Goal: Information Seeking & Learning: Check status

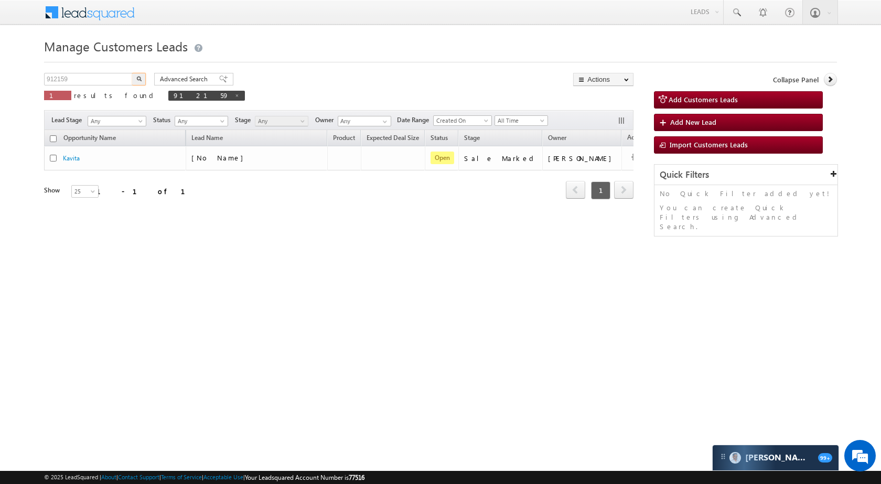
click at [109, 82] on input "912159" at bounding box center [89, 79] width 90 height 13
type input "895573"
click at [138, 76] on button "button" at bounding box center [139, 79] width 14 height 13
click at [89, 82] on input "895573" at bounding box center [89, 79] width 90 height 13
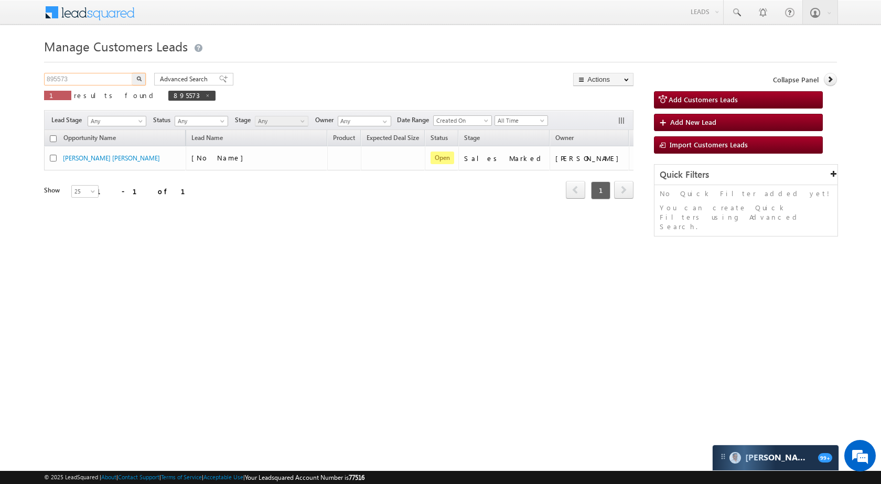
click at [89, 82] on input "895573" at bounding box center [89, 79] width 90 height 13
paste input "901195"
click at [146, 79] on div "Advanced Search Advanced search results" at bounding box center [189, 79] width 87 height 13
click at [141, 78] on img "button" at bounding box center [138, 78] width 5 height 5
click at [106, 79] on input "901195" at bounding box center [89, 79] width 90 height 13
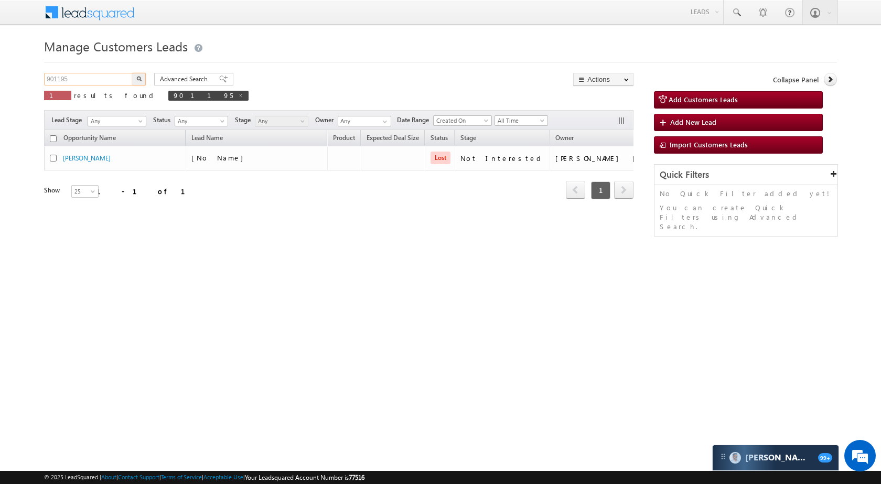
click at [106, 79] on input "901195" at bounding box center [89, 79] width 90 height 13
paste input "899810"
click at [137, 79] on img "button" at bounding box center [138, 78] width 5 height 5
click at [85, 81] on input "899810" at bounding box center [89, 79] width 90 height 13
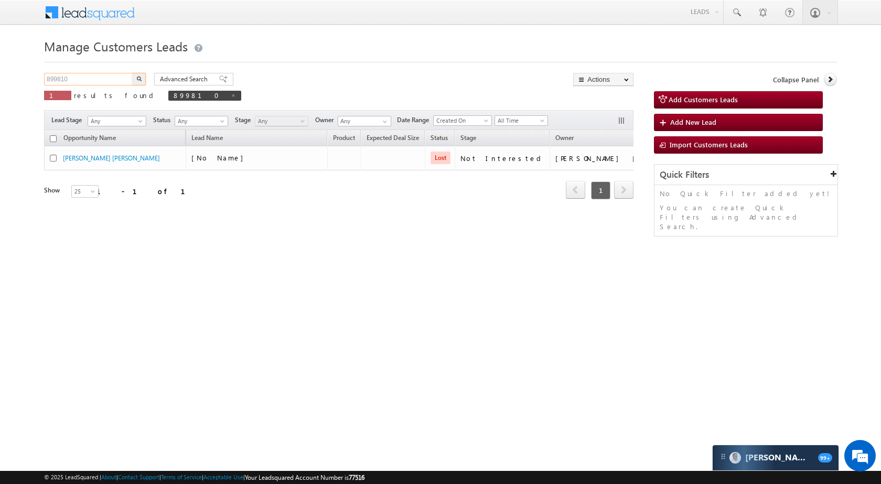
click at [85, 81] on input "899810" at bounding box center [89, 79] width 90 height 13
paste input "782"
click at [140, 81] on img "button" at bounding box center [138, 78] width 5 height 5
click at [98, 80] on input "899782" at bounding box center [89, 79] width 90 height 13
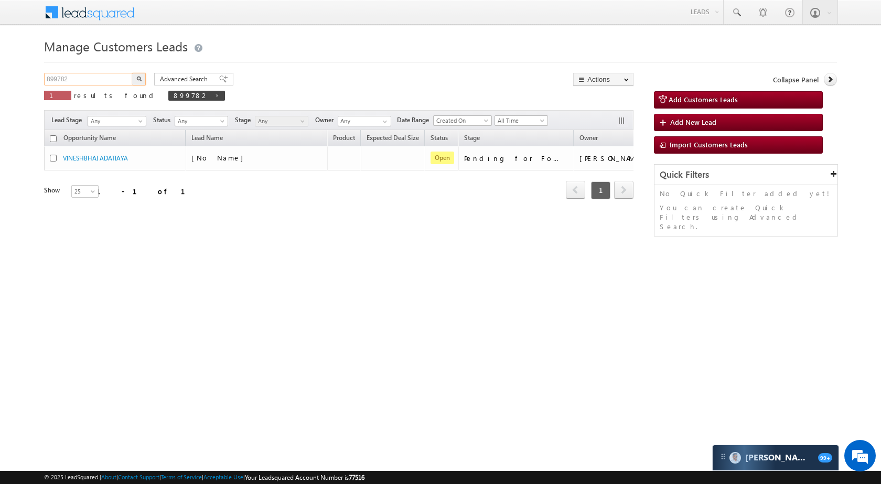
paste input "911783"
click at [138, 81] on img "button" at bounding box center [138, 78] width 5 height 5
click at [119, 75] on input "911783" at bounding box center [89, 79] width 90 height 13
paste input "860"
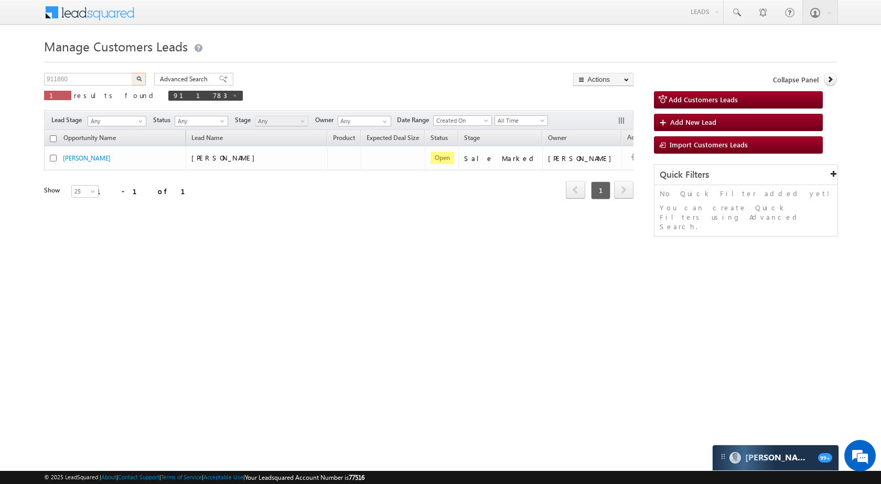
click at [137, 81] on img "button" at bounding box center [138, 78] width 5 height 5
click at [85, 88] on p "1 results found 911860" at bounding box center [146, 95] width 205 height 15
click at [87, 84] on input "911860" at bounding box center [89, 79] width 90 height 13
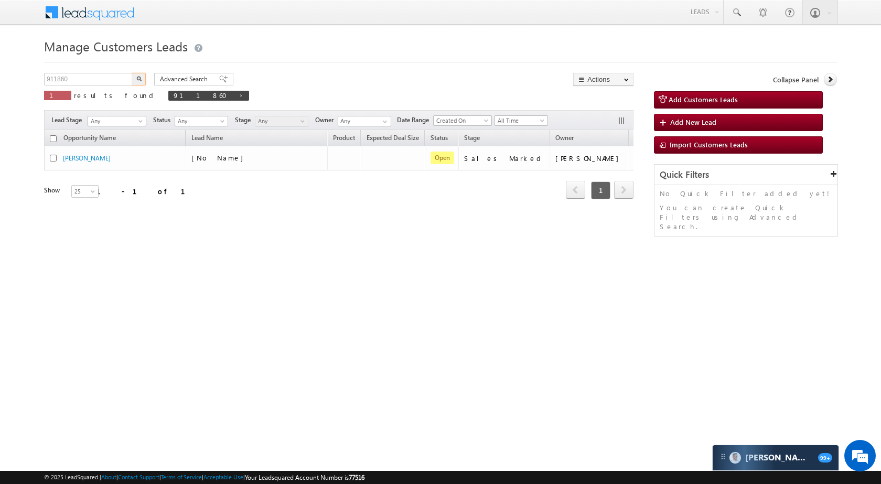
click at [138, 76] on button "button" at bounding box center [139, 79] width 14 height 13
click at [88, 78] on input "911860" at bounding box center [89, 79] width 90 height 13
paste input "899782"
click at [141, 80] on img "button" at bounding box center [138, 78] width 5 height 5
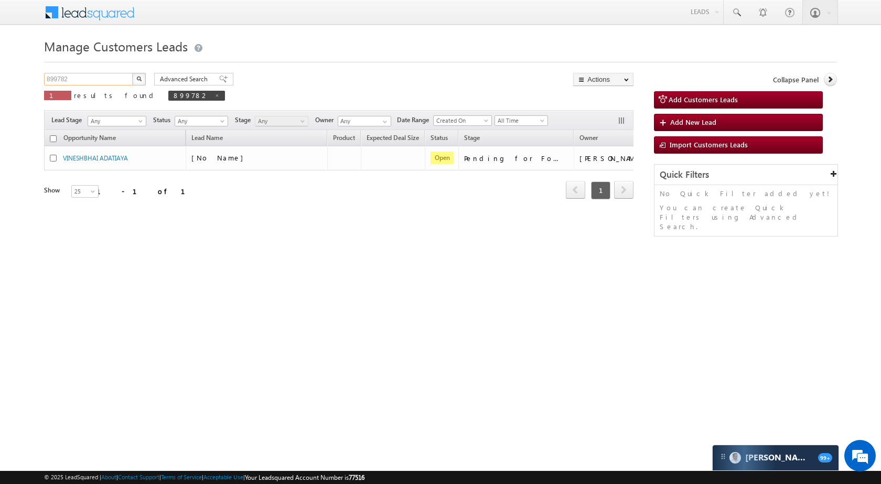
click at [110, 82] on input "899782" at bounding box center [89, 79] width 90 height 13
paste input "7084"
type input "897084"
click at [138, 79] on img "button" at bounding box center [138, 78] width 5 height 5
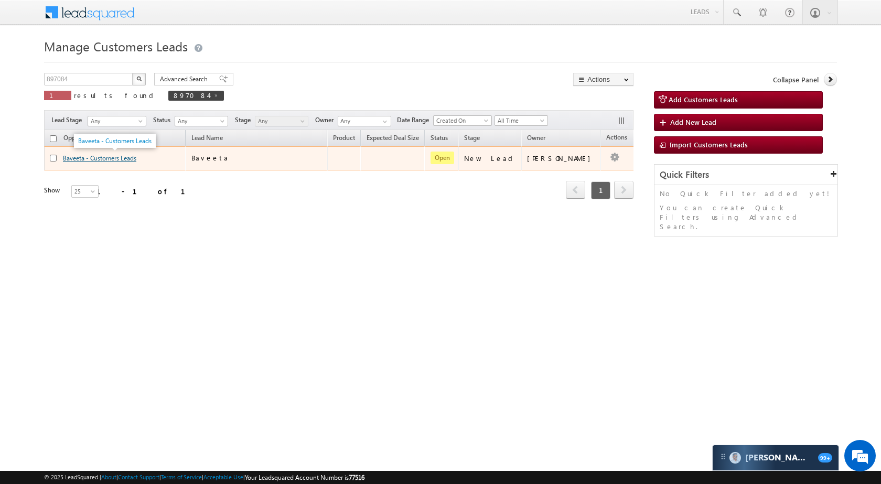
click at [96, 155] on link "Baveeta - Customers Leads" at bounding box center [99, 158] width 73 height 8
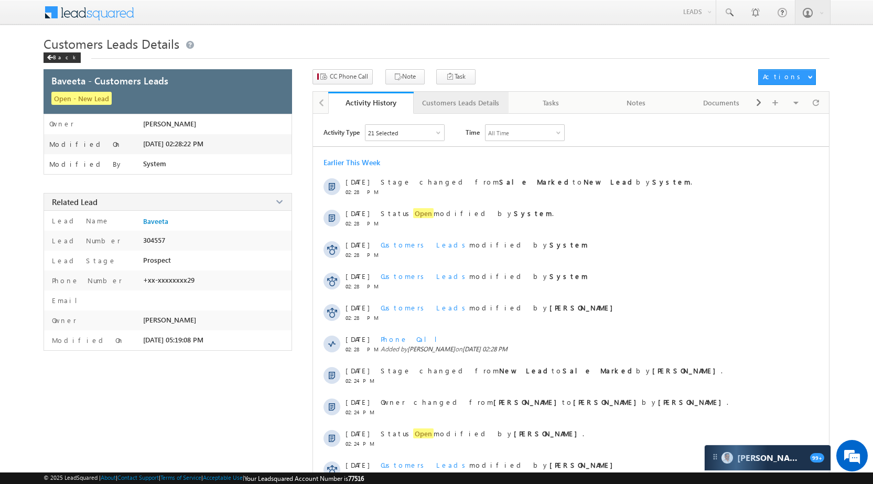
click at [460, 109] on div "Customers Leads Details" at bounding box center [460, 102] width 77 height 13
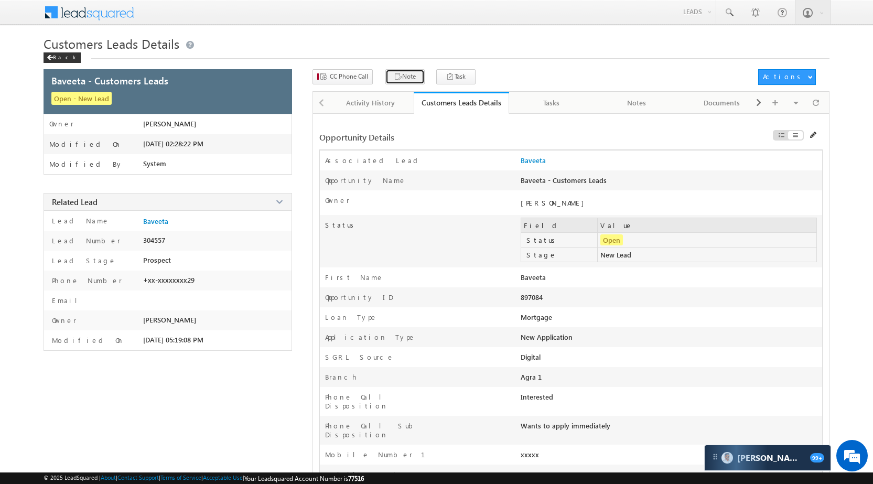
click at [403, 72] on button "Note" at bounding box center [404, 76] width 39 height 15
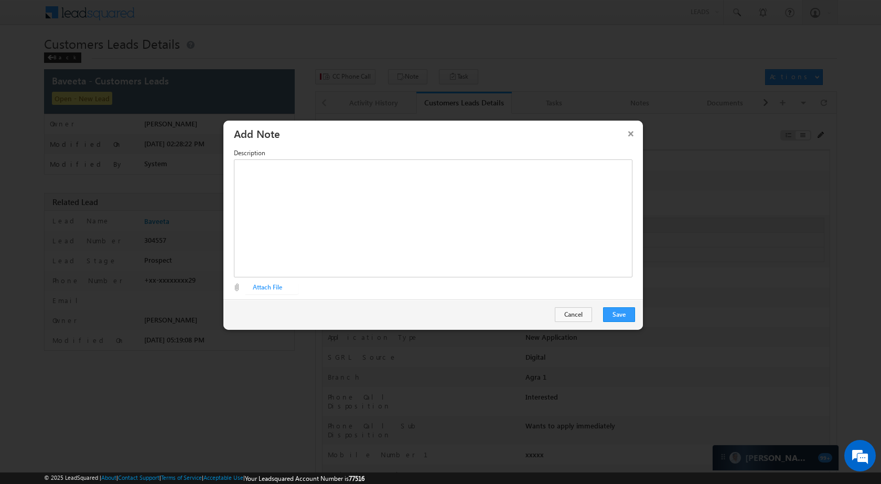
click at [628, 137] on button "×" at bounding box center [630, 133] width 17 height 18
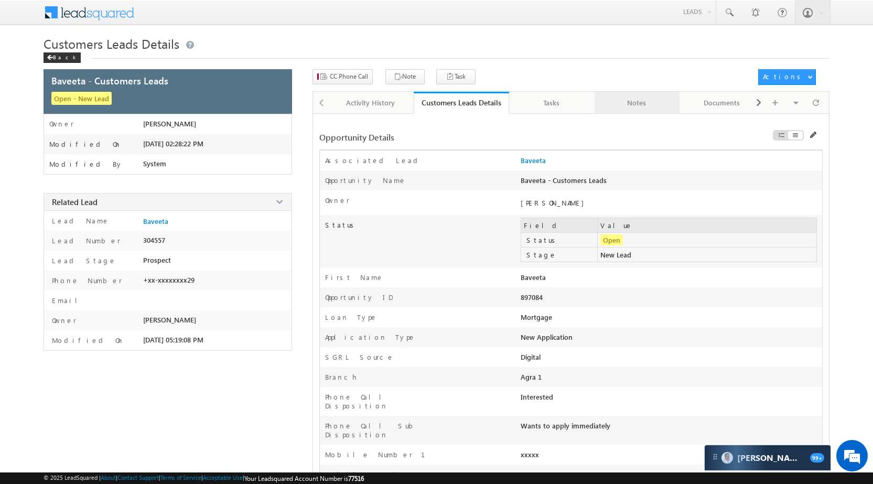
click at [629, 105] on div "Notes" at bounding box center [637, 102] width 68 height 13
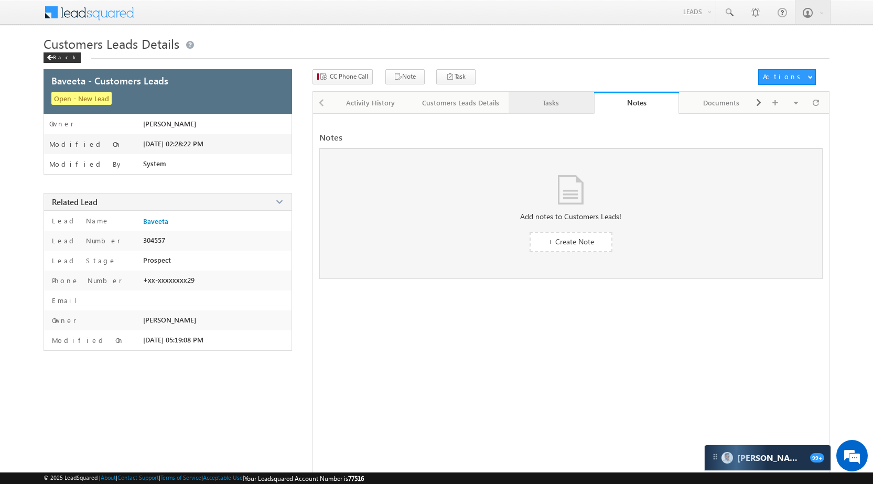
click at [533, 104] on div "Tasks" at bounding box center [551, 102] width 68 height 13
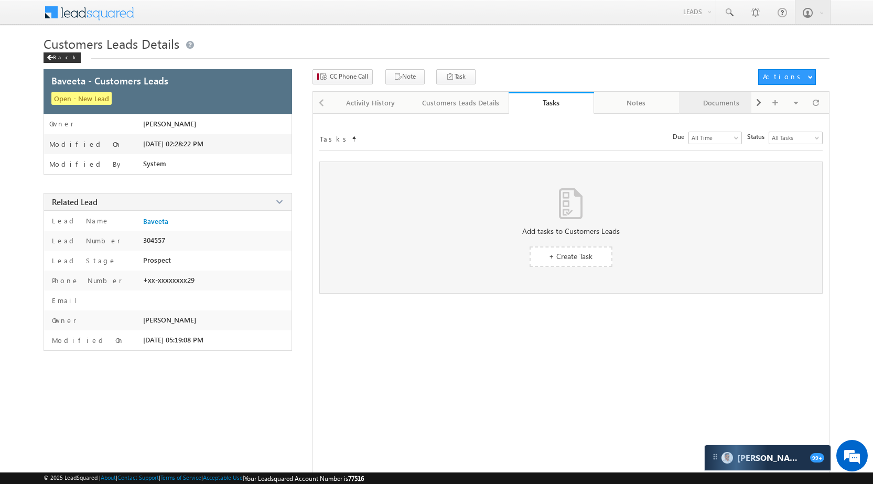
click at [717, 103] on div "Documents" at bounding box center [721, 102] width 68 height 13
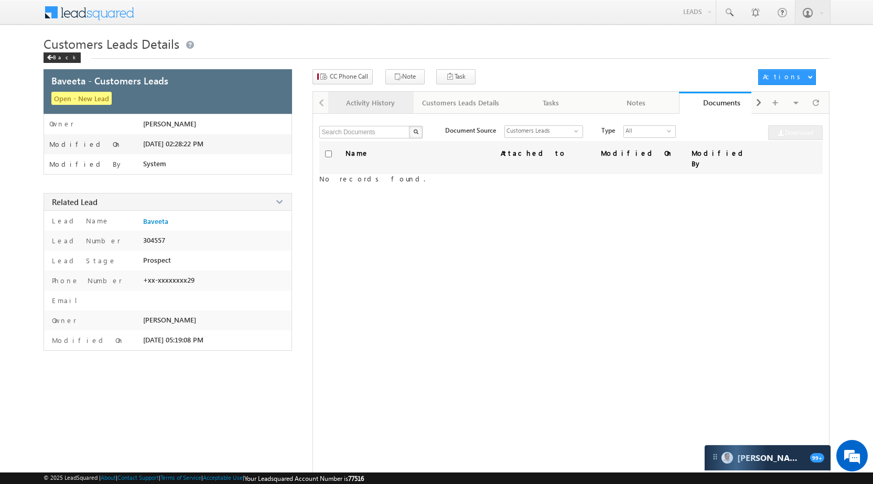
click at [361, 105] on div "Activity History" at bounding box center [371, 102] width 68 height 13
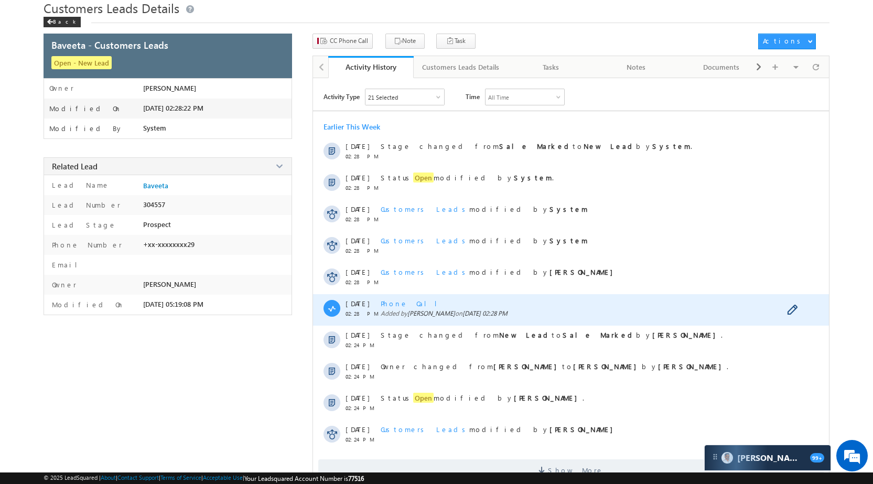
scroll to position [64, 0]
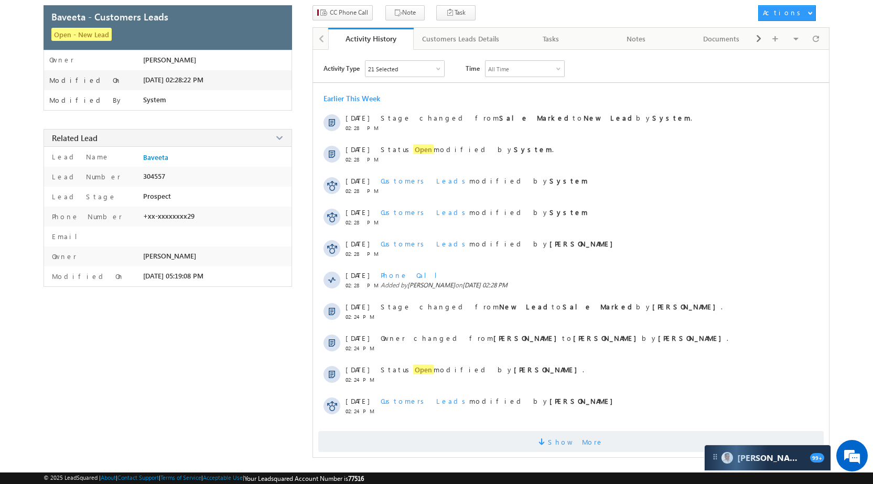
click at [580, 437] on span "Show More" at bounding box center [576, 441] width 56 height 21
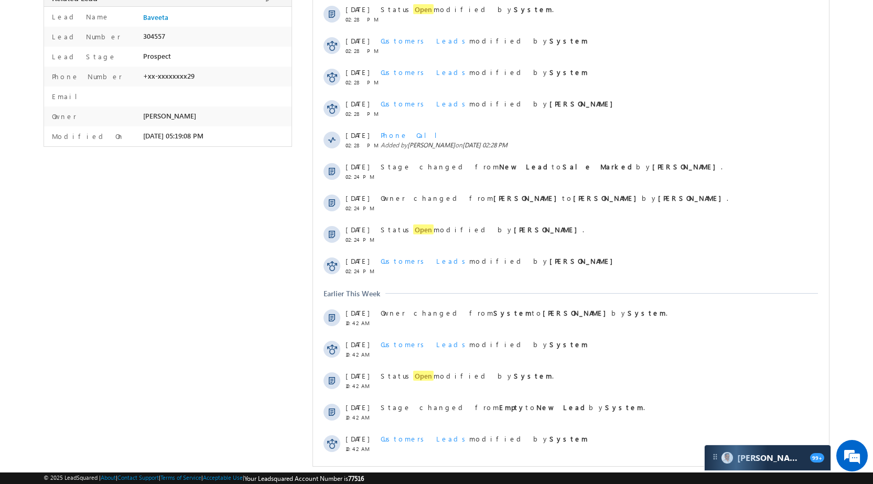
scroll to position [0, 0]
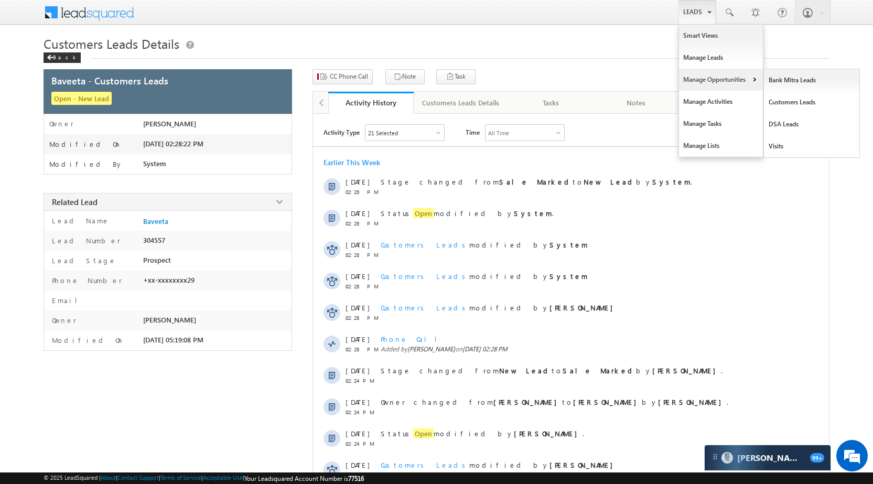
click at [702, 83] on link "Manage Opportunities" at bounding box center [721, 80] width 84 height 22
click at [681, 7] on link "Leads" at bounding box center [697, 12] width 37 height 24
click at [707, 88] on link "Manage Opportunities" at bounding box center [721, 80] width 84 height 22
click at [781, 106] on link "Customers Leads" at bounding box center [812, 102] width 96 height 22
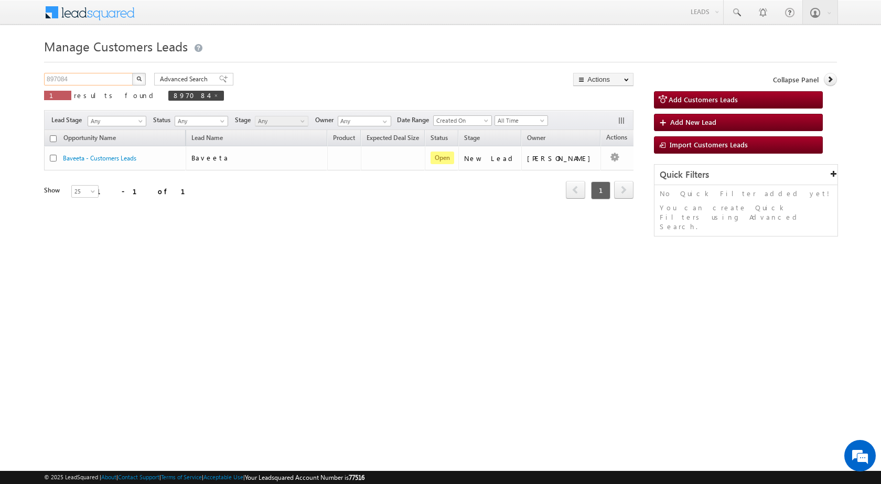
click at [101, 80] on input "897084" at bounding box center [89, 79] width 90 height 13
paste input "1"
click at [141, 77] on img "button" at bounding box center [138, 78] width 5 height 5
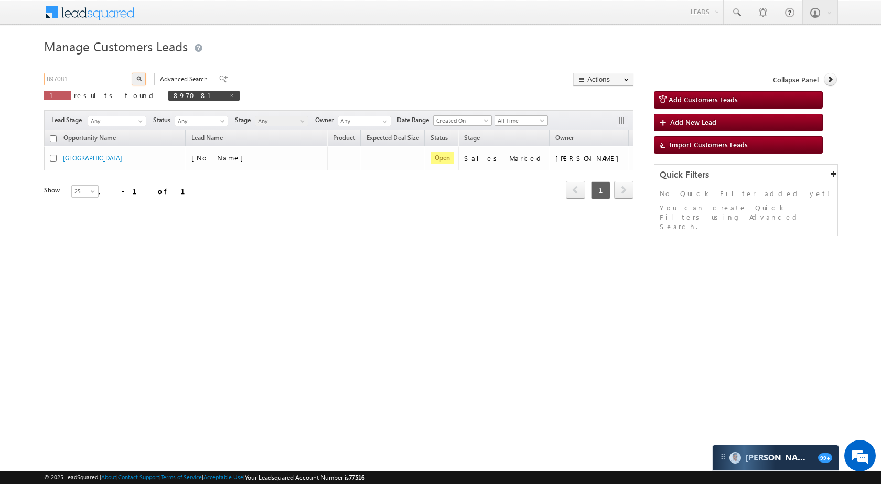
click at [105, 73] on input "897081" at bounding box center [89, 79] width 90 height 13
paste input "59303"
click at [138, 78] on img "button" at bounding box center [138, 78] width 5 height 5
click at [126, 79] on input "859303" at bounding box center [89, 79] width 90 height 13
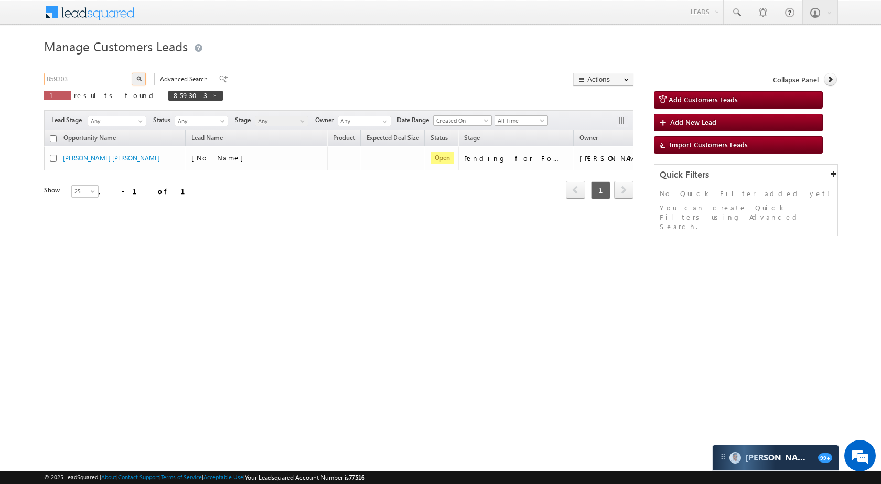
click at [126, 79] on input "859303" at bounding box center [89, 79] width 90 height 13
paste input "91738"
type input "891738"
click at [137, 80] on img "button" at bounding box center [138, 78] width 5 height 5
